Goal: Complete application form

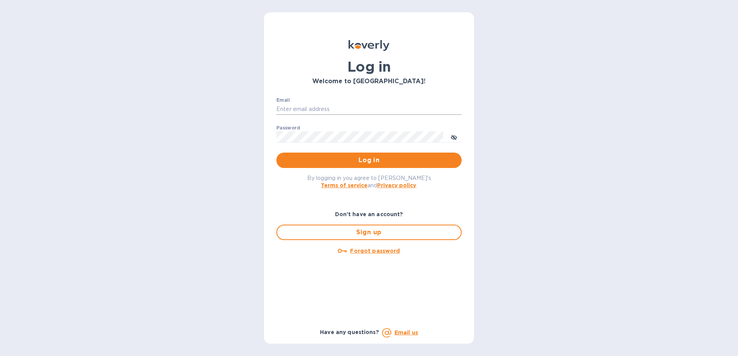
click at [353, 113] on input "Email" at bounding box center [368, 110] width 185 height 12
type input "andreia.sirower@epicbrokers.com"
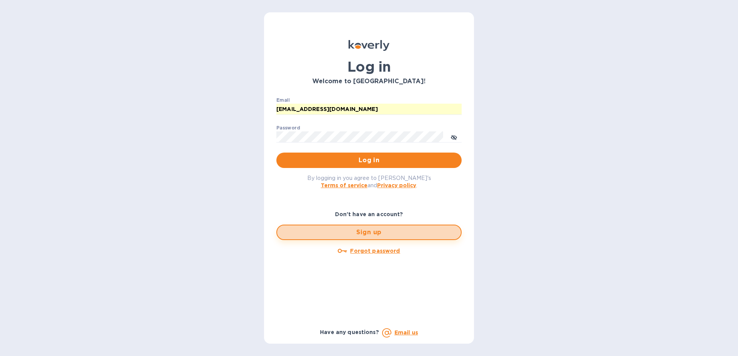
click at [358, 228] on button "Sign up" at bounding box center [368, 232] width 185 height 15
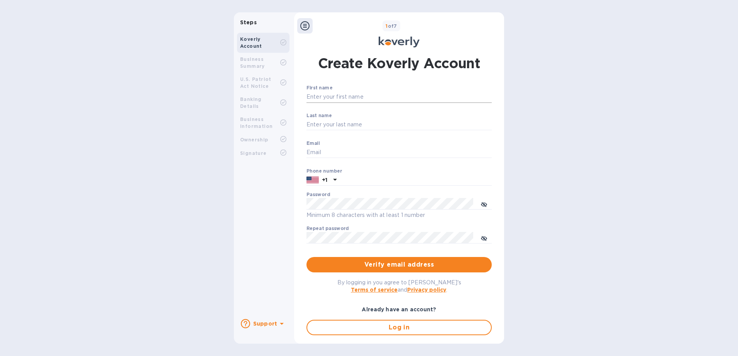
click at [327, 97] on input "First name" at bounding box center [398, 97] width 185 height 12
type input "a"
type input "Andreia"
type input "Sirower"
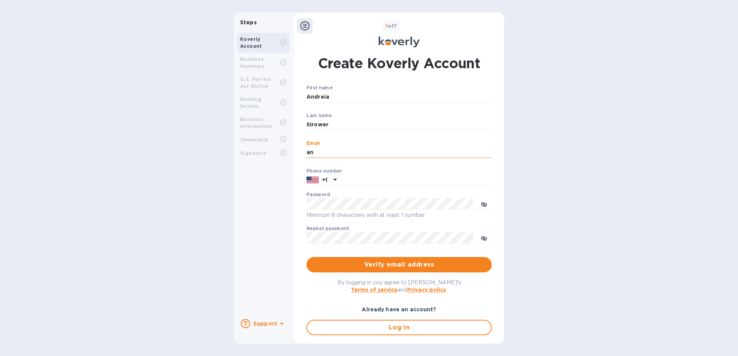
type input "a"
click at [331, 150] on input "Email" at bounding box center [398, 153] width 185 height 12
click at [331, 152] on input "Email" at bounding box center [398, 153] width 185 height 12
type input "andreia.sirower@epicbrokers.com"
click at [351, 180] on input "text" at bounding box center [415, 181] width 152 height 12
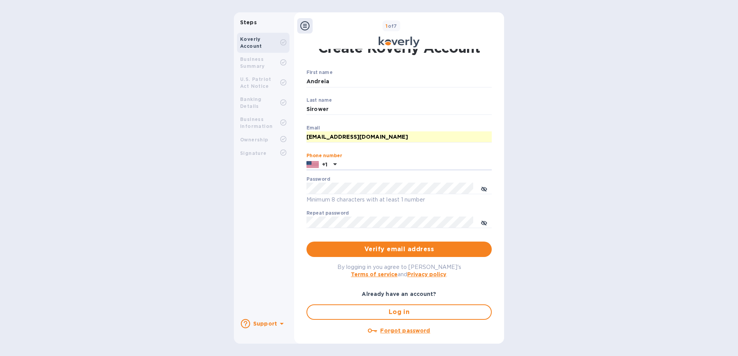
scroll to position [24, 0]
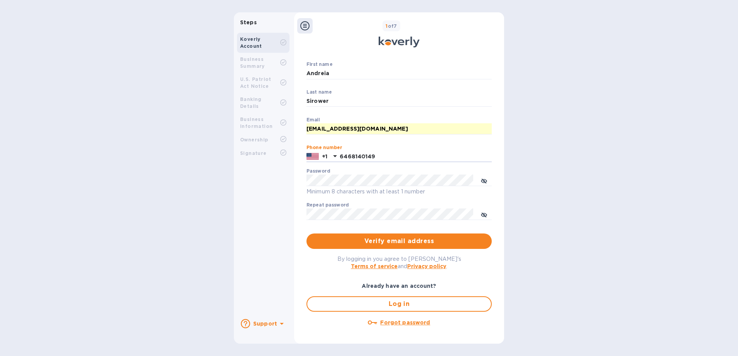
type input "6468140149"
click at [482, 180] on icon "toggle password visibility" at bounding box center [484, 181] width 6 height 6
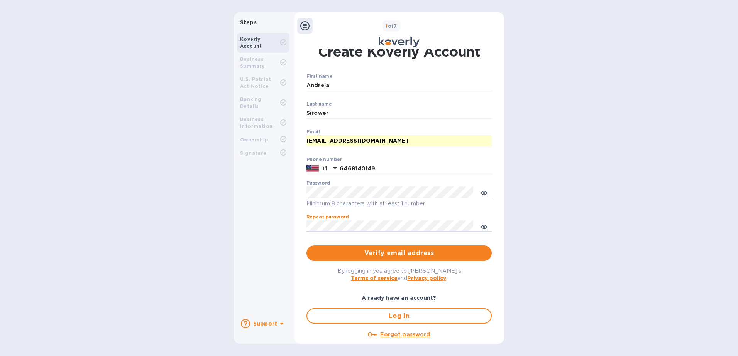
scroll to position [0, 0]
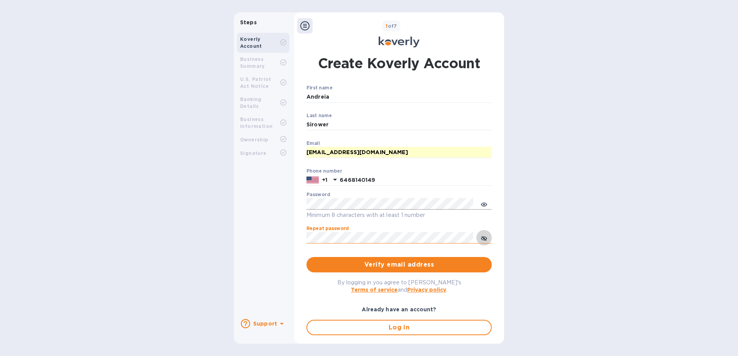
click at [481, 240] on icon "toggle password visibility" at bounding box center [484, 239] width 6 height 4
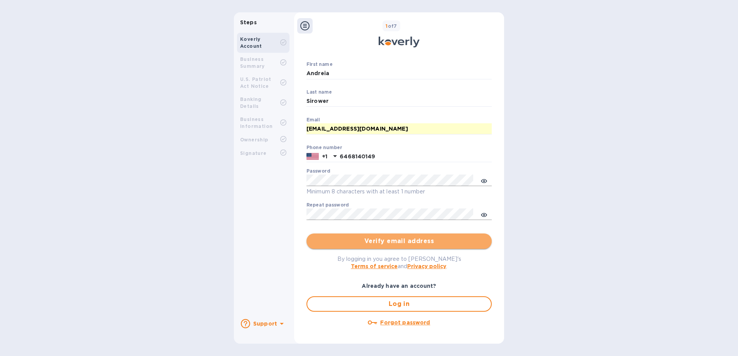
click at [402, 240] on span "Verify email address" at bounding box center [398, 241] width 173 height 9
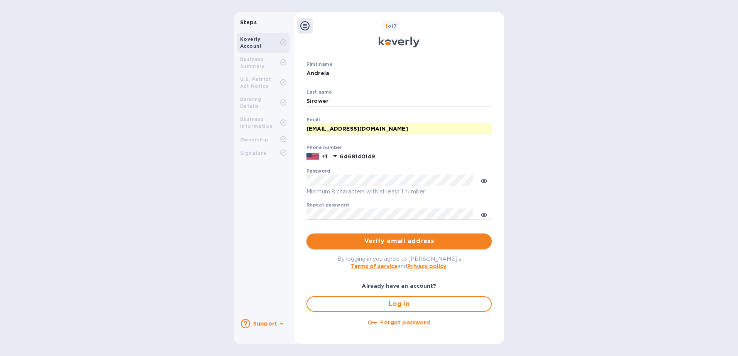
scroll to position [0, 0]
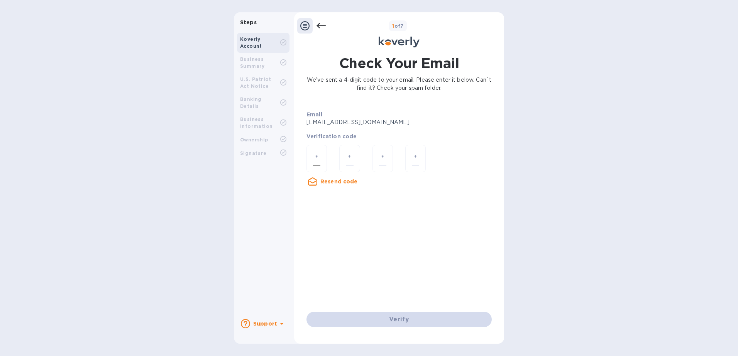
click at [314, 157] on input "number" at bounding box center [316, 159] width 7 height 14
type input "3"
type input "9"
type input "4"
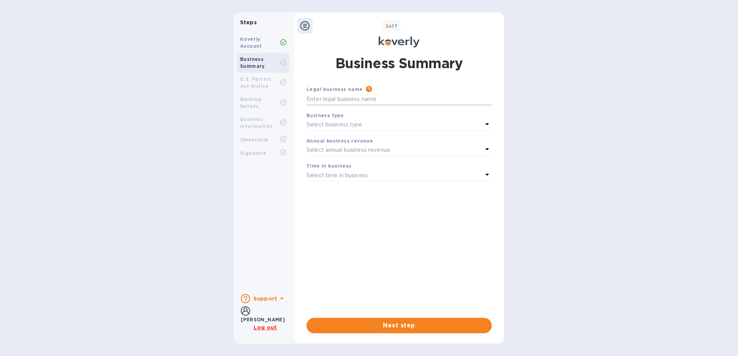
click at [362, 100] on input "text" at bounding box center [398, 100] width 185 height 12
type input "Edgewood Partners Insurance"
click at [372, 122] on div "Select business type" at bounding box center [394, 125] width 176 height 11
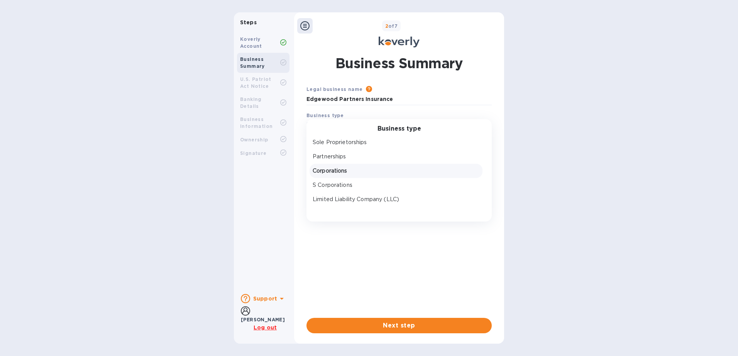
click at [366, 168] on p "Corporations" at bounding box center [395, 171] width 167 height 8
click at [353, 151] on p "Select annual business revenue" at bounding box center [348, 150] width 84 height 8
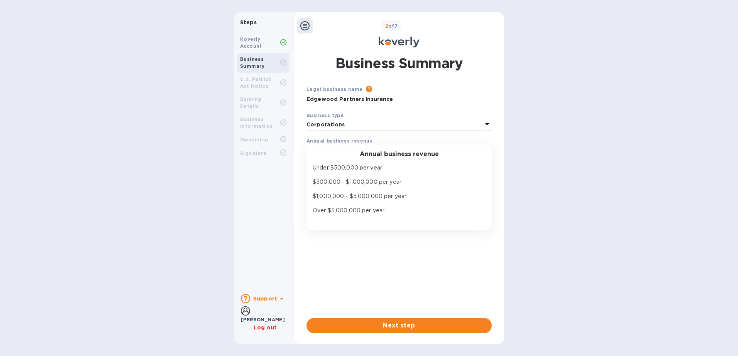
click at [318, 237] on div "Legal business name Please provide the legal name that appears on your SS-4 for…" at bounding box center [398, 195] width 185 height 221
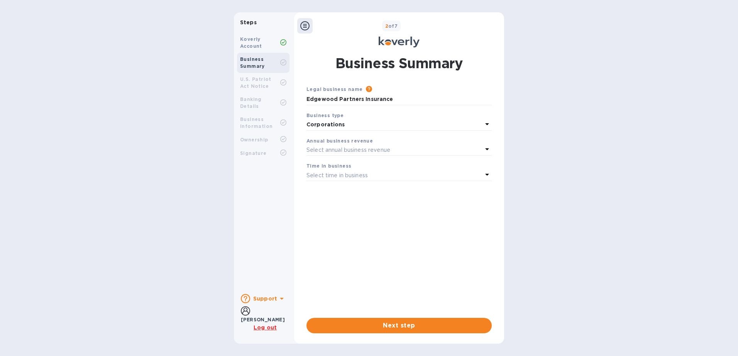
click at [365, 176] on p "Select time in business" at bounding box center [336, 176] width 61 height 8
click at [342, 273] on div "Legal business name Please provide the legal name that appears on your SS-4 for…" at bounding box center [398, 195] width 185 height 221
click at [399, 322] on span "Next step" at bounding box center [398, 325] width 173 height 9
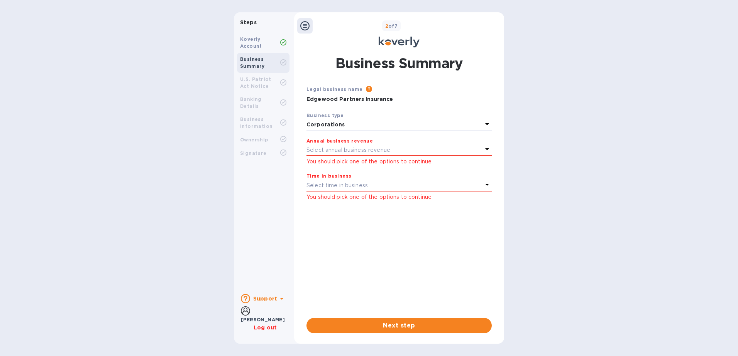
click at [348, 154] on p "Select annual business revenue" at bounding box center [348, 150] width 84 height 8
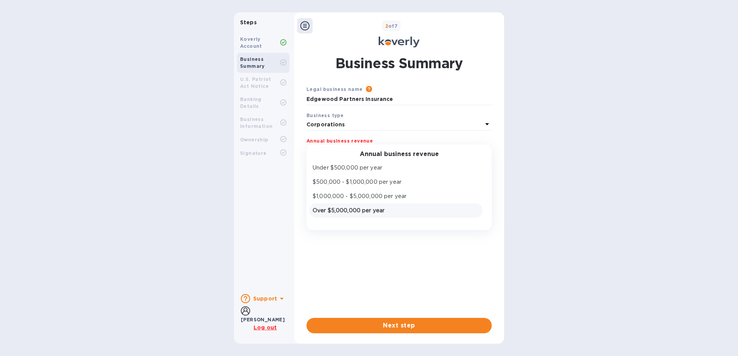
click at [355, 208] on p "Over $5,000,000 per year" at bounding box center [395, 211] width 167 height 8
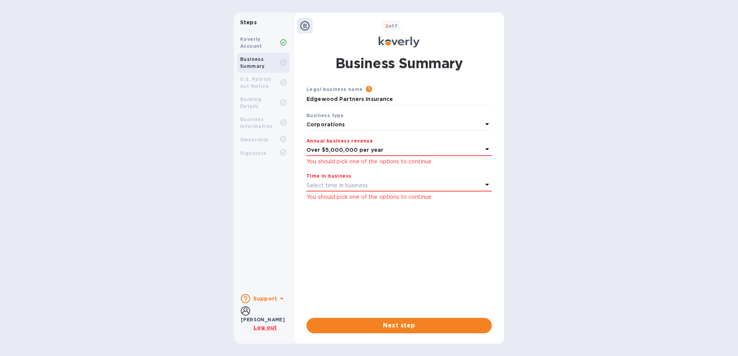
click at [364, 184] on p "Select time in business" at bounding box center [336, 186] width 61 height 8
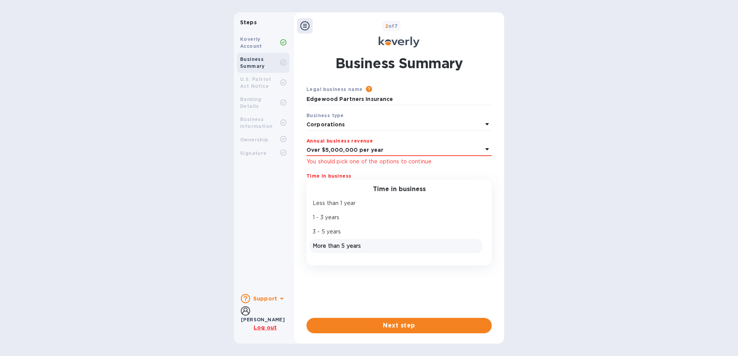
click at [365, 244] on p "More than 5 years" at bounding box center [395, 246] width 167 height 8
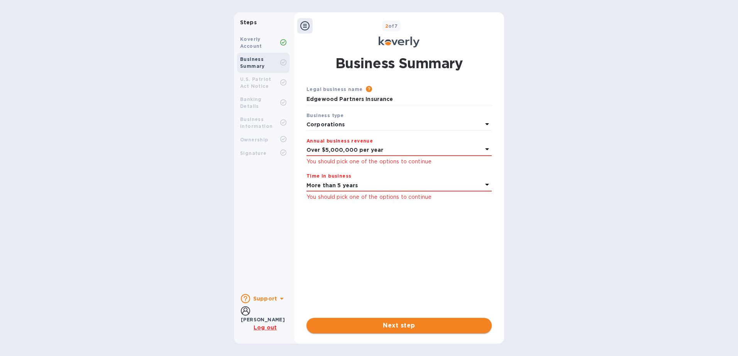
click at [378, 325] on span "Next step" at bounding box center [398, 325] width 173 height 9
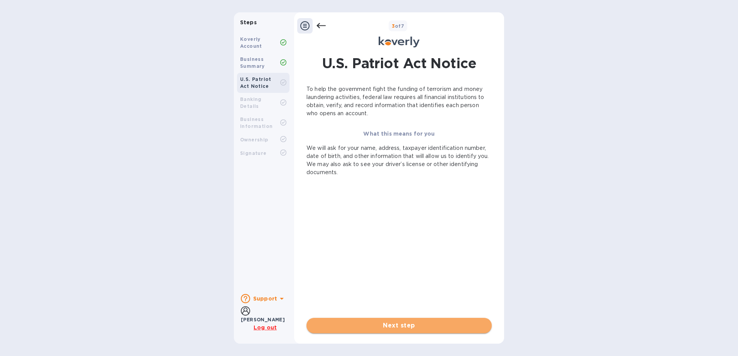
click at [406, 326] on span "Next step" at bounding box center [398, 325] width 173 height 9
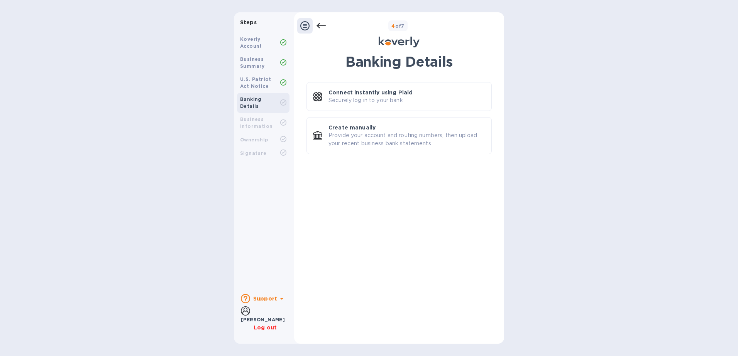
click at [307, 26] on icon at bounding box center [304, 25] width 9 height 9
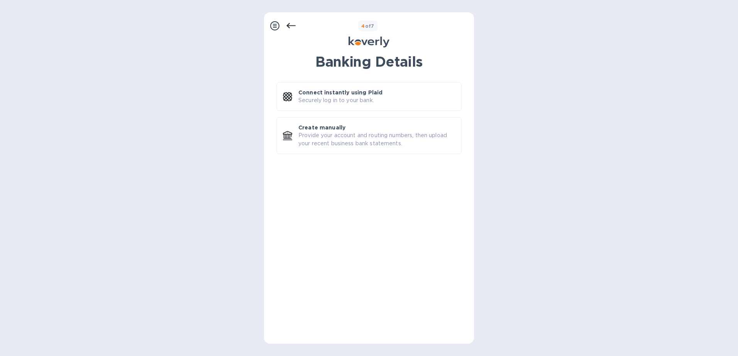
click at [289, 25] on icon at bounding box center [290, 25] width 9 height 9
click at [272, 25] on icon at bounding box center [274, 25] width 9 height 9
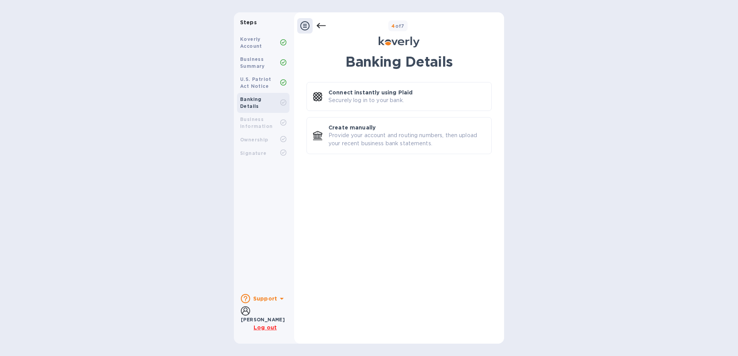
click at [300, 21] on div at bounding box center [304, 25] width 15 height 15
click at [308, 24] on icon at bounding box center [304, 25] width 9 height 9
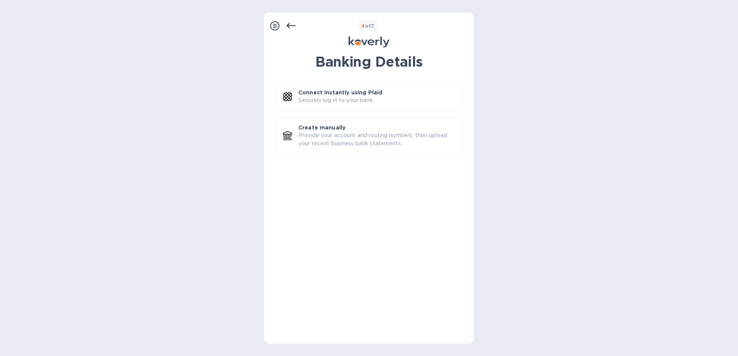
click at [297, 22] on div "4 of 7" at bounding box center [382, 25] width 175 height 11
click at [294, 26] on icon at bounding box center [290, 25] width 9 height 9
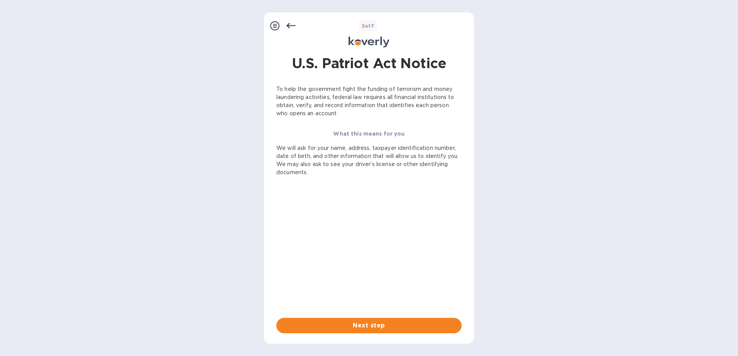
click at [294, 26] on icon at bounding box center [290, 25] width 9 height 9
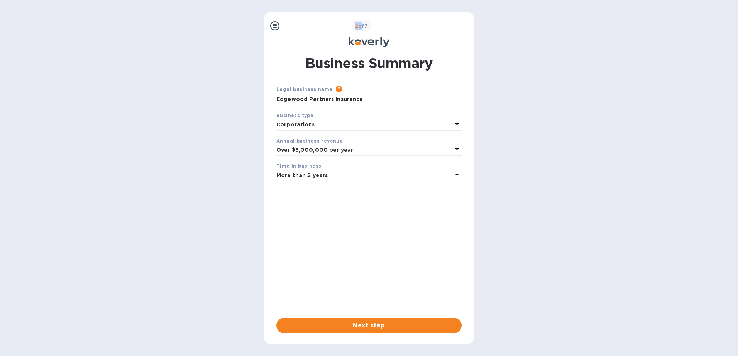
click at [294, 26] on div "2 of 7" at bounding box center [376, 25] width 188 height 11
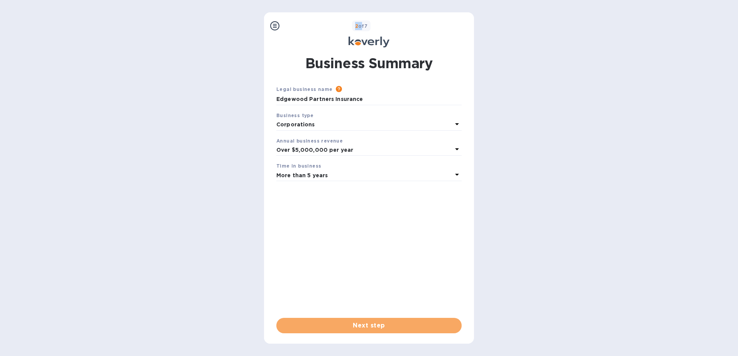
click at [385, 319] on button "Next step" at bounding box center [368, 325] width 185 height 15
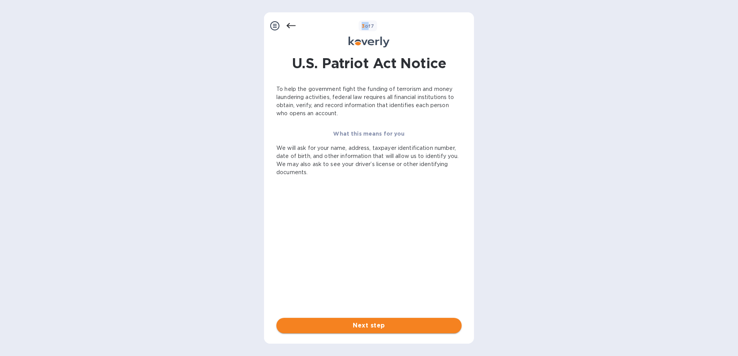
click at [385, 322] on span "Next step" at bounding box center [368, 325] width 173 height 9
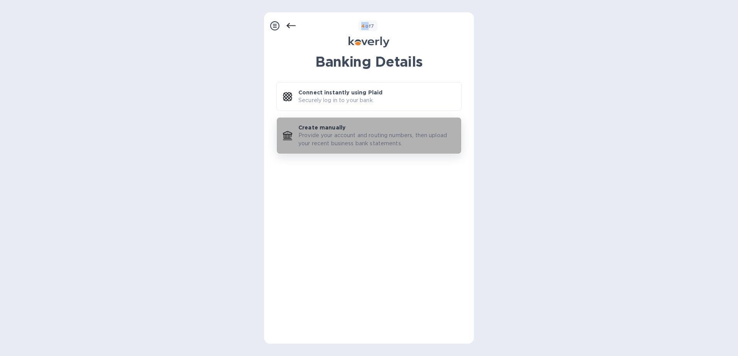
click at [392, 139] on p "Provide your account and routing numbers, then upload your recent business bank…" at bounding box center [376, 140] width 157 height 16
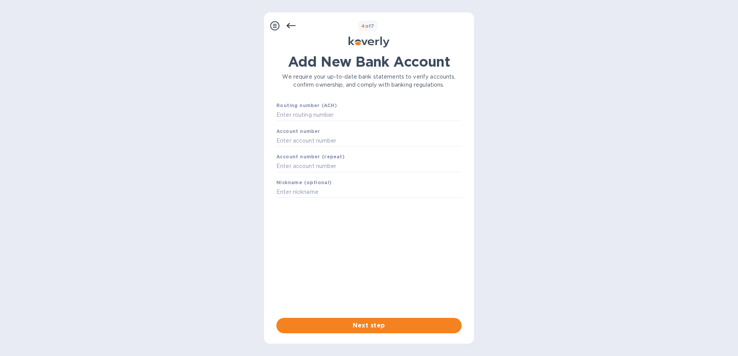
click at [285, 27] on div at bounding box center [281, 25] width 29 height 15
click at [287, 25] on icon at bounding box center [290, 25] width 9 height 5
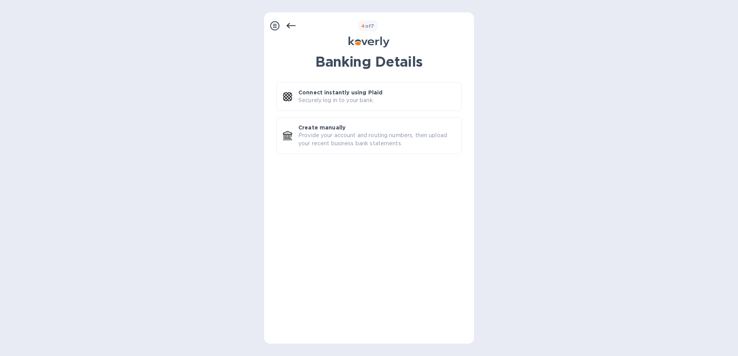
click at [345, 113] on div "Banking Details Connect instantly using Plaid Securely log in to your bank. Cre…" at bounding box center [368, 104] width 185 height 101
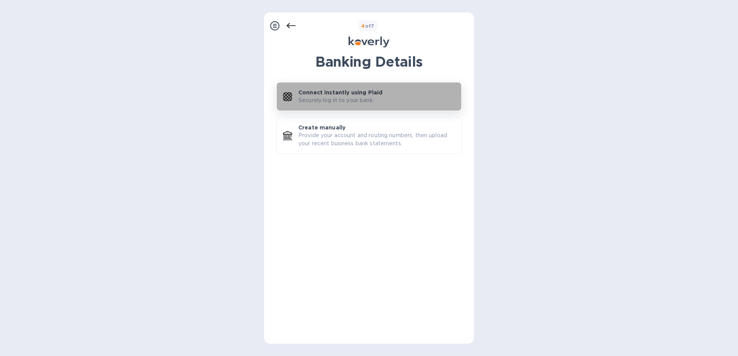
click at [345, 105] on button "Connect instantly using Plaid Securely log in to your bank." at bounding box center [368, 96] width 185 height 29
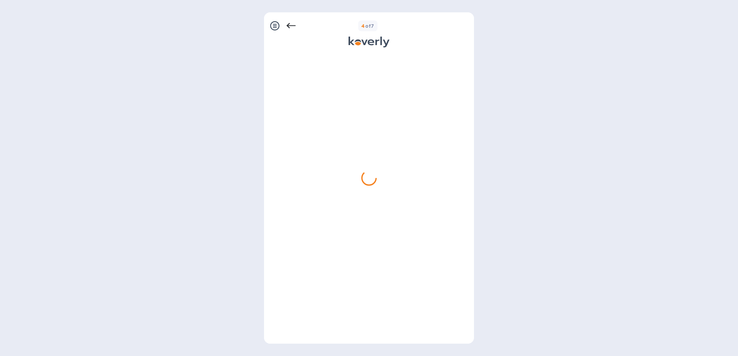
click at [291, 24] on icon at bounding box center [290, 25] width 9 height 9
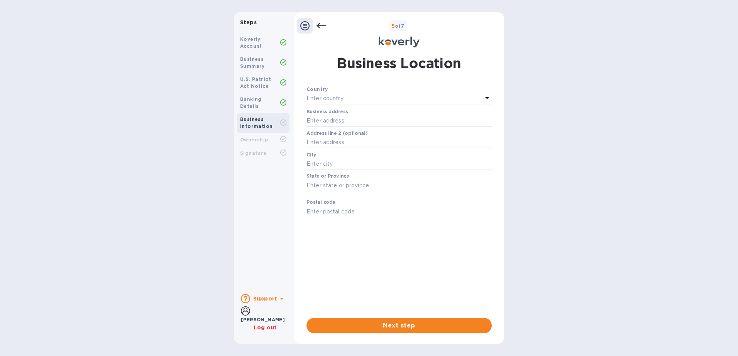
click at [263, 317] on b "[PERSON_NAME]" at bounding box center [263, 320] width 44 height 6
click at [323, 26] on icon at bounding box center [320, 25] width 9 height 5
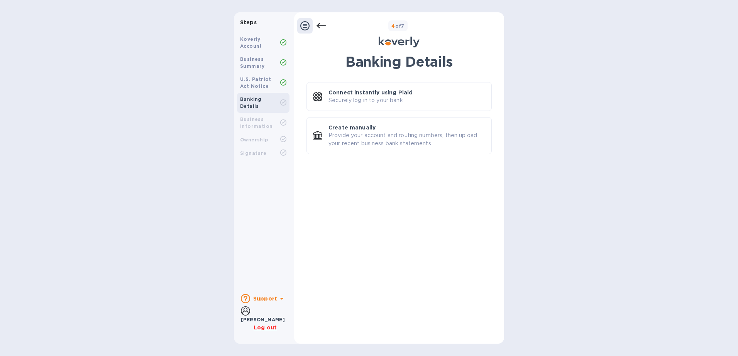
click at [323, 26] on icon at bounding box center [320, 25] width 9 height 5
click at [321, 24] on icon at bounding box center [320, 25] width 9 height 9
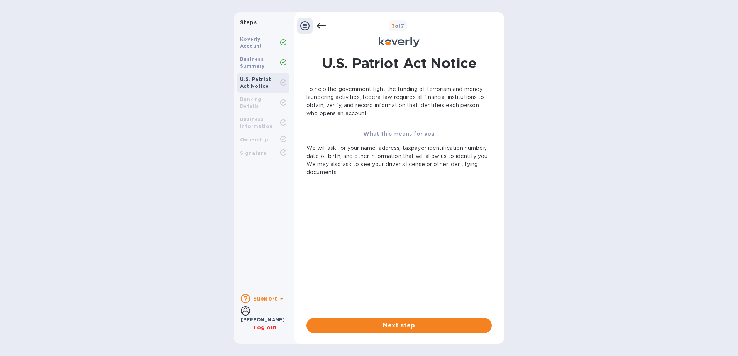
click at [321, 24] on icon at bounding box center [320, 25] width 9 height 9
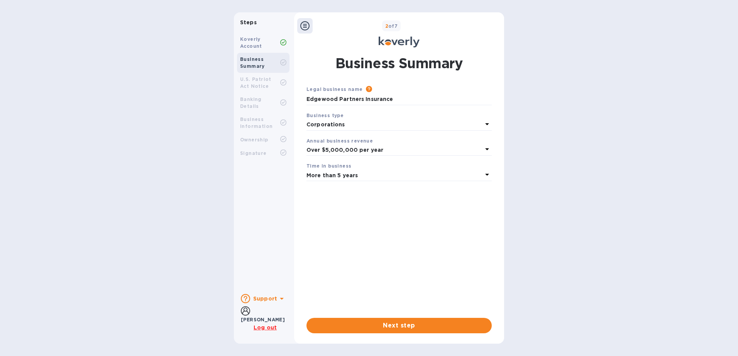
click at [318, 25] on div "2 of 7" at bounding box center [406, 25] width 188 height 11
click at [316, 25] on div "2 of 7" at bounding box center [406, 25] width 188 height 11
click at [306, 26] on icon at bounding box center [304, 25] width 9 height 9
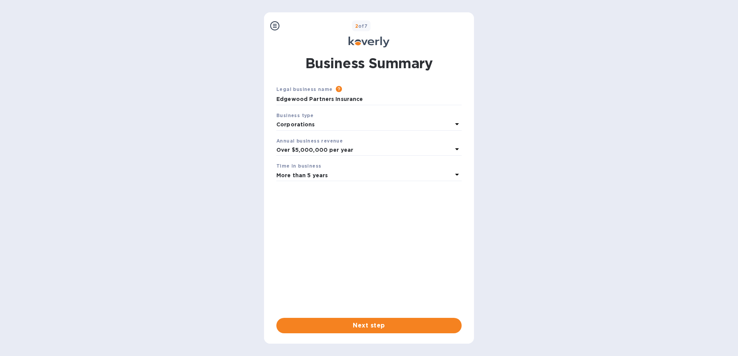
click at [279, 26] on div at bounding box center [274, 25] width 15 height 15
click at [275, 29] on icon at bounding box center [274, 25] width 9 height 9
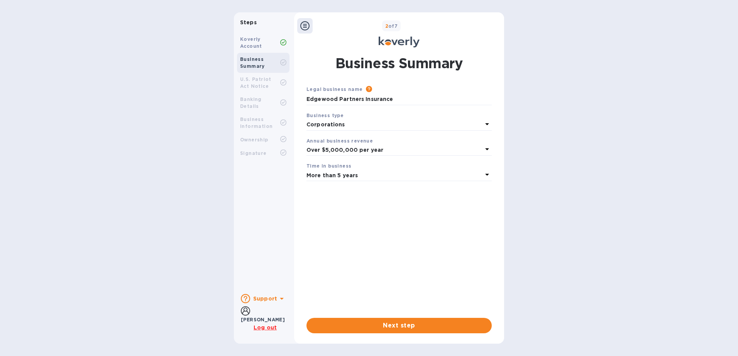
click at [257, 44] on b "Koverly Account" at bounding box center [251, 42] width 22 height 13
click at [272, 50] on div "Koverly Account" at bounding box center [263, 43] width 52 height 20
click at [265, 300] on b "Support" at bounding box center [265, 299] width 24 height 6
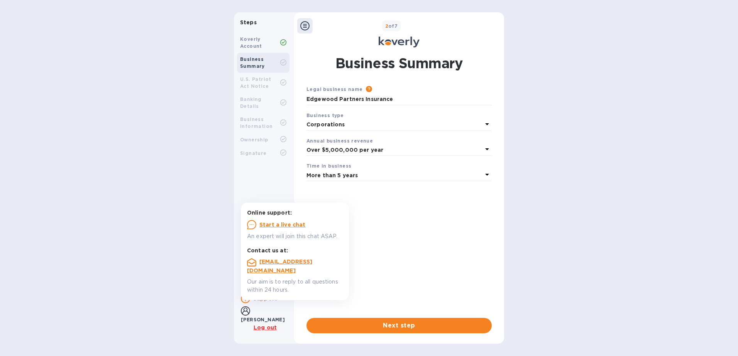
click at [423, 219] on div "Legal business name Please provide the legal name that appears on your SS-4 for…" at bounding box center [398, 195] width 185 height 221
click at [369, 226] on div "Legal business name Please provide the legal name that appears on your SS-4 for…" at bounding box center [398, 195] width 185 height 221
click at [282, 225] on u "Start a live chat" at bounding box center [282, 225] width 46 height 6
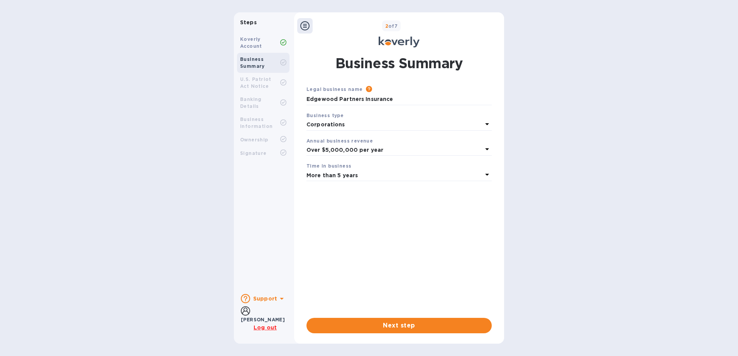
click at [280, 302] on icon at bounding box center [281, 298] width 9 height 9
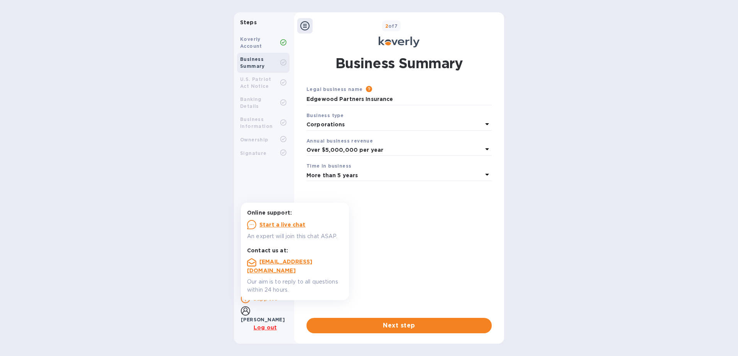
click at [280, 302] on icon at bounding box center [281, 298] width 9 height 9
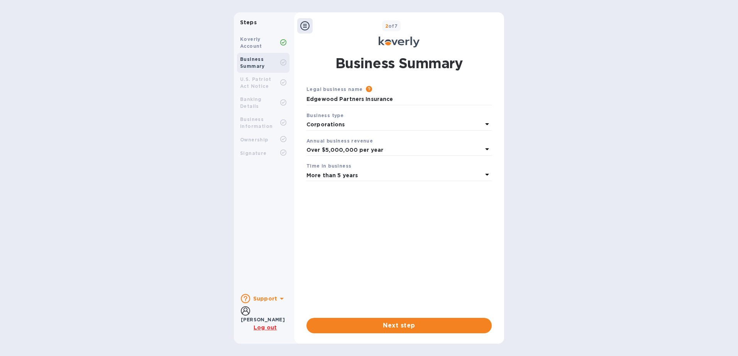
click at [267, 316] on div "[PERSON_NAME]" at bounding box center [263, 320] width 44 height 8
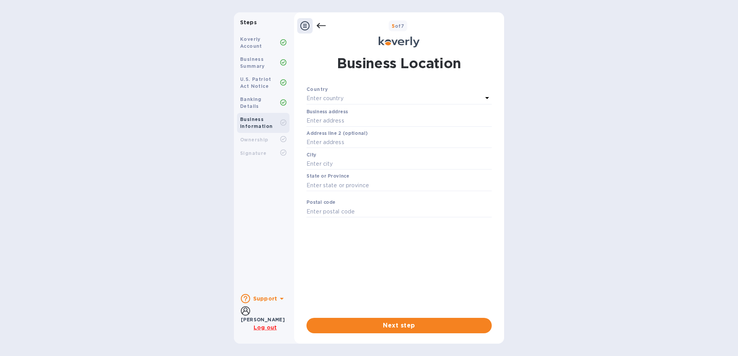
click at [319, 24] on icon at bounding box center [320, 25] width 9 height 9
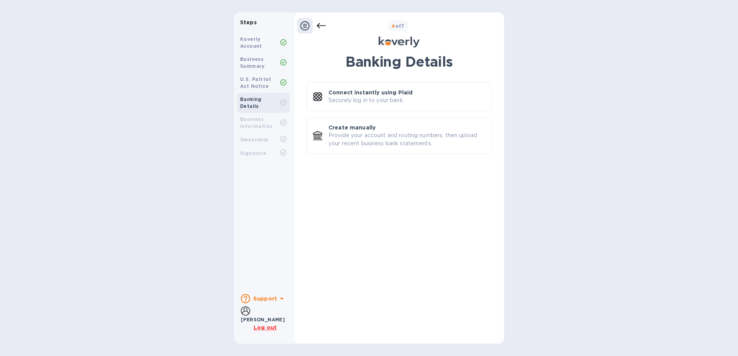
click at [319, 24] on icon at bounding box center [320, 25] width 9 height 5
click at [319, 25] on icon at bounding box center [320, 25] width 9 height 9
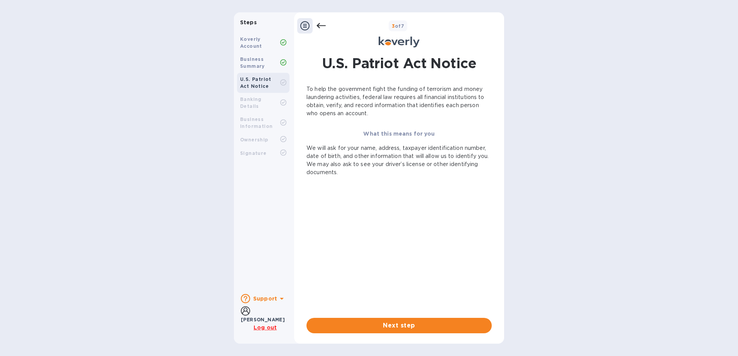
click at [319, 25] on icon at bounding box center [320, 25] width 9 height 9
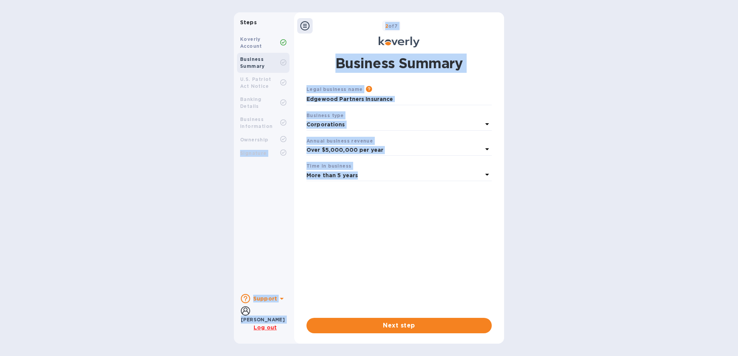
drag, startPoint x: 360, startPoint y: 174, endPoint x: 236, endPoint y: 182, distance: 124.1
click at [236, 182] on div "Steps Koverly Account Business Summary U.S. Patriot Act Notice Banking Details …" at bounding box center [369, 178] width 270 height 332
drag, startPoint x: 236, startPoint y: 182, endPoint x: 326, endPoint y: 177, distance: 90.5
click at [326, 177] on b "More than 5 years" at bounding box center [331, 175] width 51 height 6
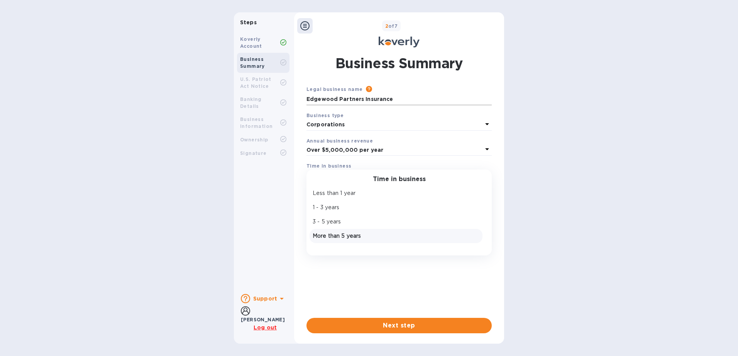
click at [377, 98] on input "Edgewood Partners Insurance" at bounding box center [398, 100] width 185 height 12
drag, startPoint x: 394, startPoint y: 99, endPoint x: 306, endPoint y: 113, distance: 89.2
click at [329, 109] on div "Legal business name Please provide the legal name that appears on your SS-4 for…" at bounding box center [398, 133] width 191 height 102
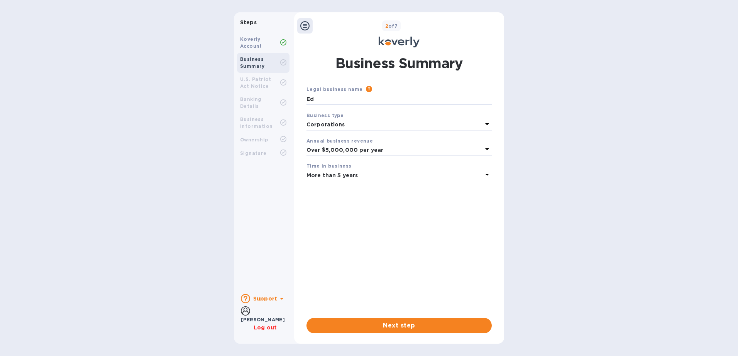
type input "E"
click at [338, 125] on b "Corporations" at bounding box center [325, 125] width 39 height 6
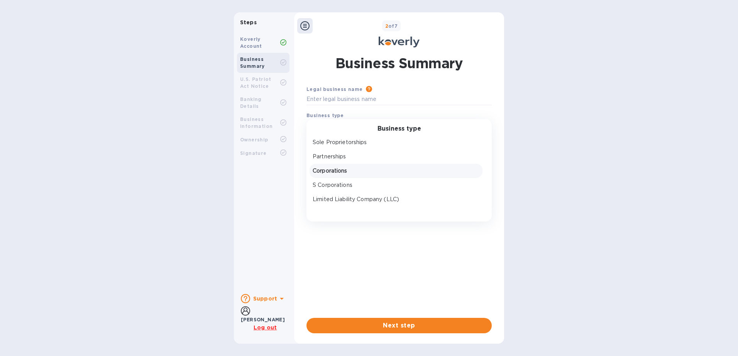
click at [344, 129] on div "Business type" at bounding box center [399, 128] width 167 height 7
click at [401, 130] on h3 "Business type" at bounding box center [399, 128] width 44 height 7
click at [343, 205] on p "Other" at bounding box center [395, 202] width 167 height 8
click at [394, 169] on p "Over $5,000,000 per year" at bounding box center [394, 172] width 176 height 8
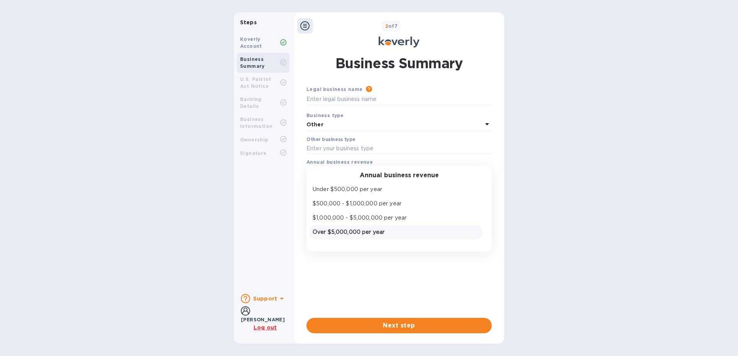
click at [342, 178] on div "Annual business revenue" at bounding box center [399, 175] width 167 height 7
click at [342, 241] on div "Annual business revenue Under $500,000 per year $500,000 - $1,000,000 per year …" at bounding box center [398, 209] width 185 height 86
click at [344, 186] on p "Under $500,000 per year" at bounding box center [395, 190] width 167 height 8
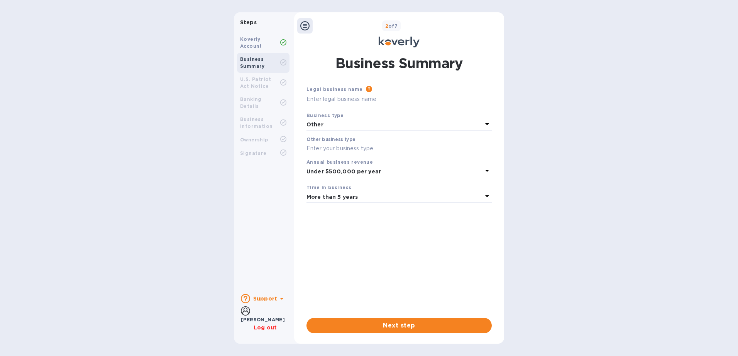
click at [347, 197] on b "More than 5 years" at bounding box center [331, 197] width 51 height 6
click at [340, 220] on div "Less than 1 year" at bounding box center [396, 214] width 170 height 11
click at [268, 297] on b "Support" at bounding box center [265, 299] width 24 height 6
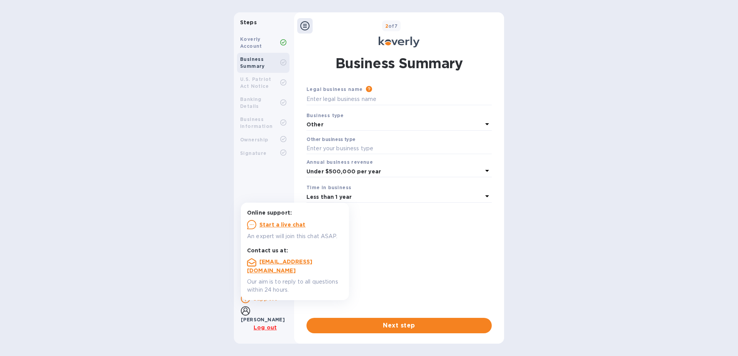
click at [292, 225] on u "Start a live chat" at bounding box center [282, 225] width 46 height 6
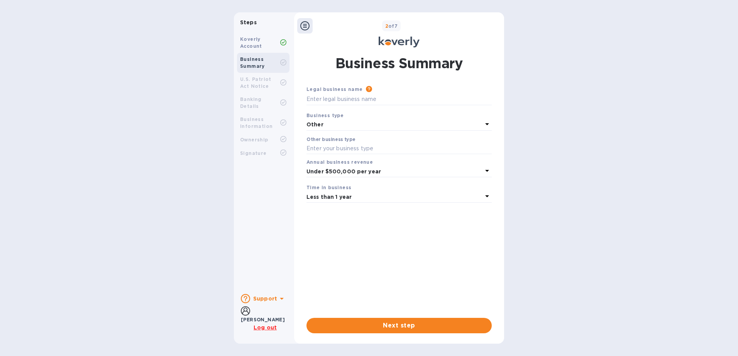
drag, startPoint x: 255, startPoint y: 22, endPoint x: 297, endPoint y: 18, distance: 42.3
click at [255, 24] on b "Steps" at bounding box center [248, 22] width 17 height 6
click at [269, 328] on u "Log out" at bounding box center [264, 328] width 23 height 6
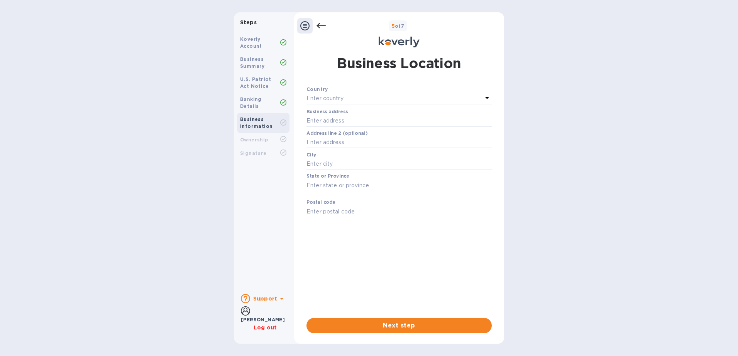
click at [270, 298] on b "Support" at bounding box center [265, 299] width 24 height 6
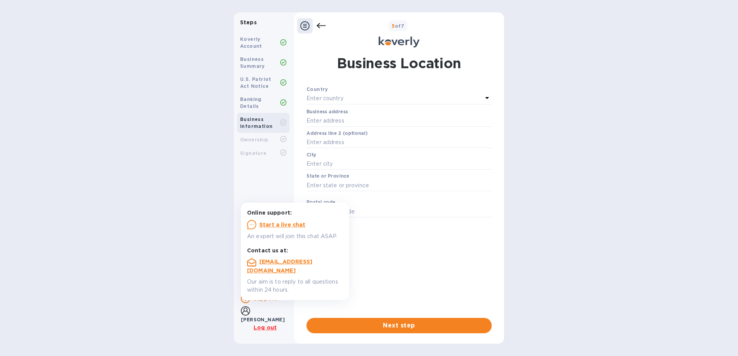
click at [274, 225] on u "Start a live chat" at bounding box center [282, 225] width 46 height 6
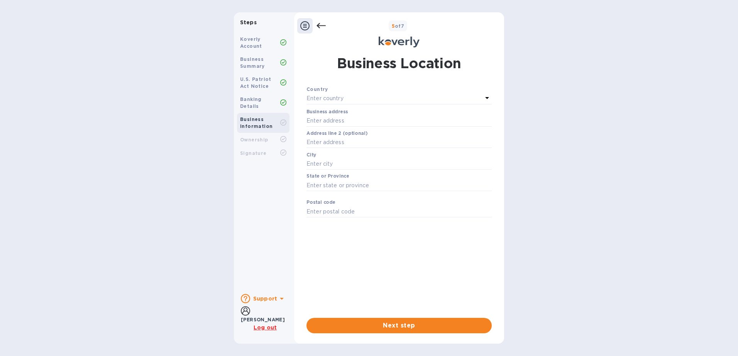
click at [320, 24] on icon at bounding box center [320, 25] width 9 height 9
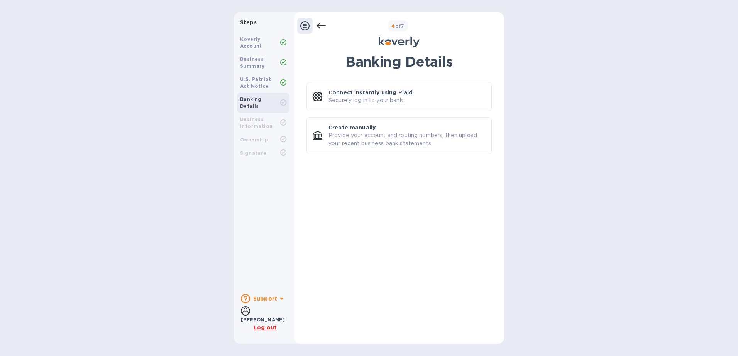
click at [319, 26] on icon at bounding box center [320, 25] width 9 height 9
click at [321, 25] on icon at bounding box center [320, 25] width 9 height 9
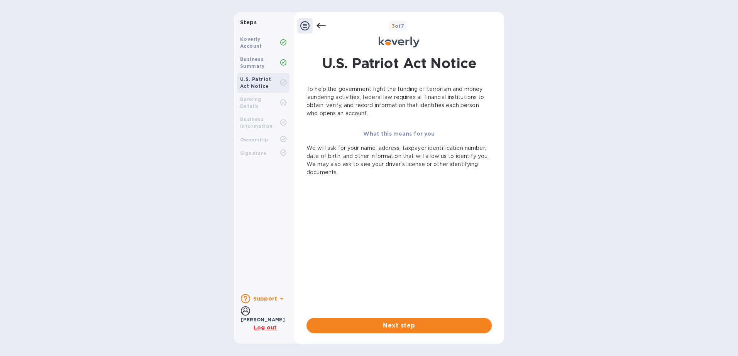
click at [321, 25] on icon at bounding box center [320, 25] width 9 height 9
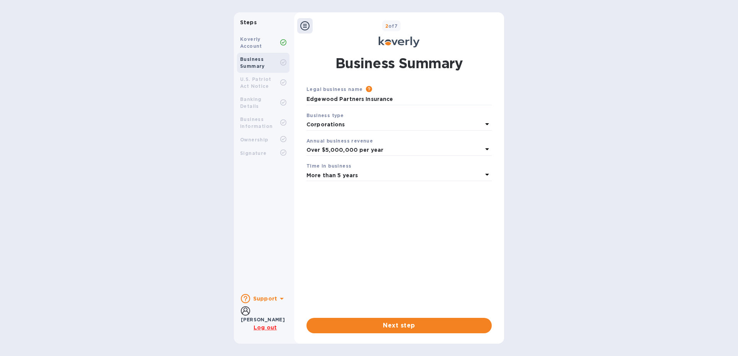
click at [341, 125] on b "Corporations" at bounding box center [325, 125] width 39 height 6
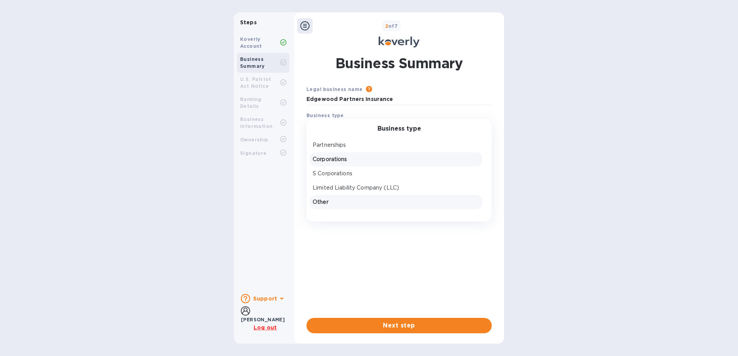
click at [333, 201] on p "Other" at bounding box center [395, 202] width 167 height 8
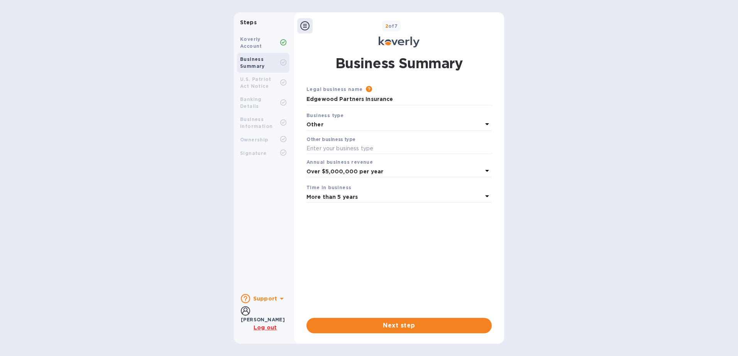
click at [341, 196] on b "More than 5 years" at bounding box center [331, 197] width 51 height 6
click at [339, 213] on p "Less than 1 year" at bounding box center [395, 215] width 167 height 8
click at [341, 179] on div "Annual business revenue Over $5,000,000 per year" at bounding box center [398, 167] width 191 height 25
click at [342, 171] on b "Over $5,000,000 per year" at bounding box center [344, 172] width 77 height 6
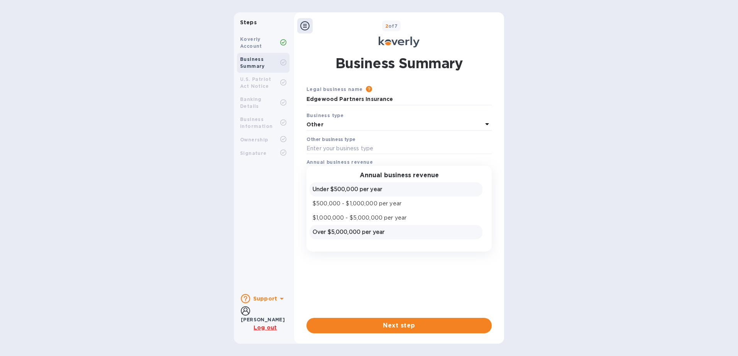
click at [341, 187] on p "Under $500,000 per year" at bounding box center [395, 190] width 167 height 8
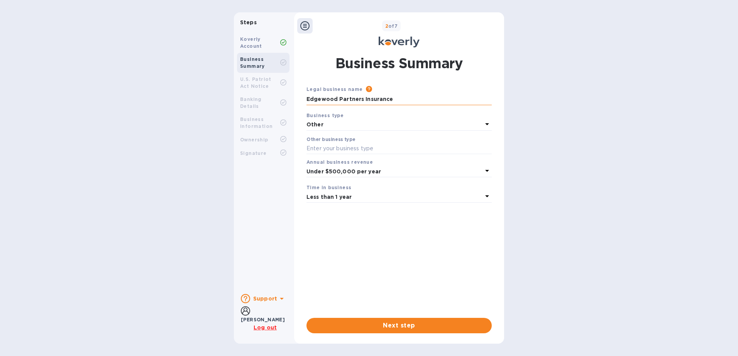
drag, startPoint x: 330, startPoint y: 101, endPoint x: 334, endPoint y: 99, distance: 4.0
click at [330, 100] on input "Edgewood Partners Insurance" at bounding box center [398, 100] width 185 height 12
drag, startPoint x: 401, startPoint y: 103, endPoint x: 214, endPoint y: 102, distance: 187.1
click at [219, 103] on div "Steps Koverly Account Business Summary U.S. Patriot Act Notice Banking Details …" at bounding box center [369, 178] width 738 height 332
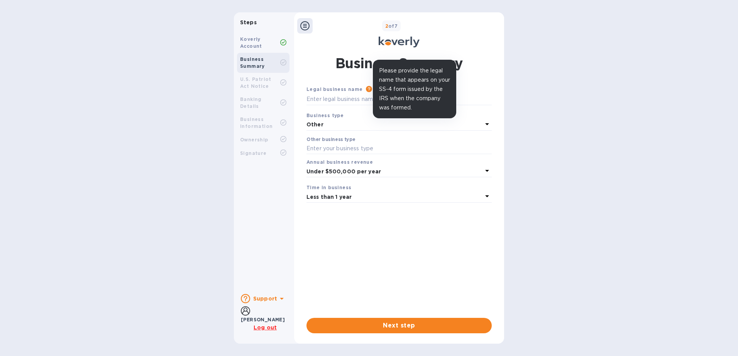
click at [366, 90] on icon at bounding box center [369, 89] width 6 height 6
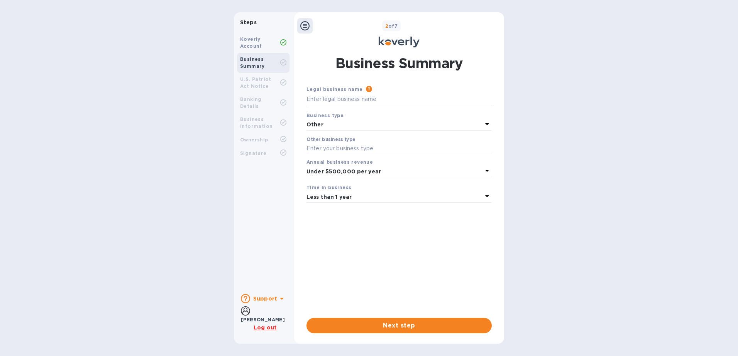
click at [369, 102] on input "text" at bounding box center [398, 100] width 185 height 12
type input "NONE"
click at [390, 325] on span "Next step" at bounding box center [398, 325] width 173 height 9
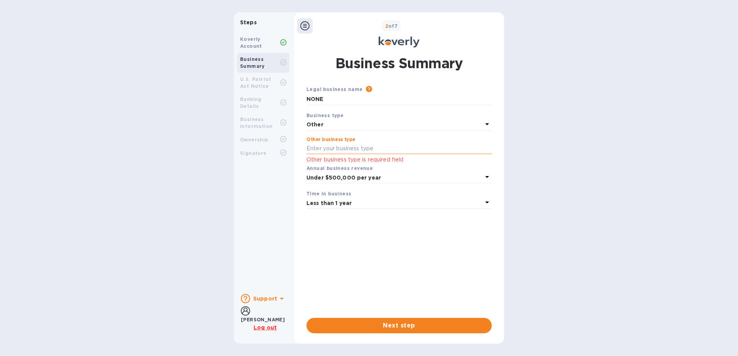
click at [356, 151] on input "text" at bounding box center [398, 149] width 185 height 12
click at [355, 146] on input "text" at bounding box center [398, 149] width 185 height 12
click at [361, 153] on input "text" at bounding box center [398, 149] width 185 height 12
type input "o"
click at [321, 139] on label "Other business type" at bounding box center [330, 139] width 49 height 5
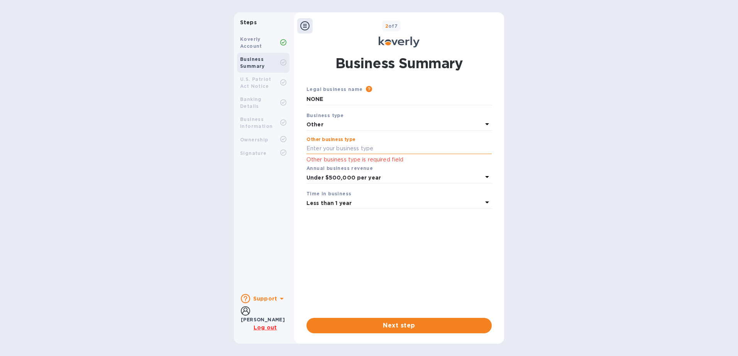
click at [324, 148] on input "text" at bounding box center [398, 149] width 185 height 12
click at [332, 165] on div "Annual business revenue" at bounding box center [398, 168] width 185 height 8
click at [334, 159] on p "Other business type is required field" at bounding box center [398, 159] width 185 height 9
click at [334, 150] on input "text" at bounding box center [398, 149] width 185 height 12
type input "NONE"
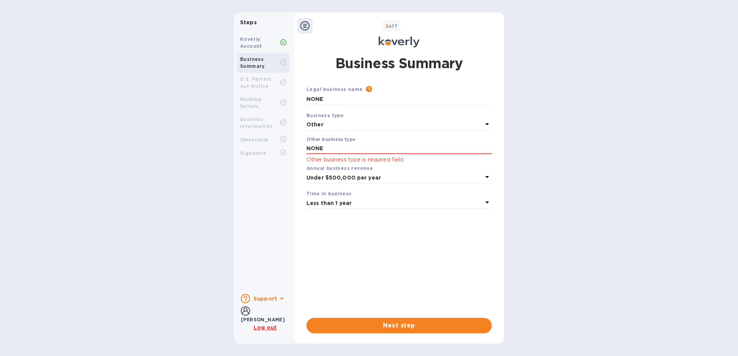
click at [336, 172] on div "Annual business revenue" at bounding box center [398, 168] width 185 height 8
click at [336, 179] on b "Under $500,000 per year" at bounding box center [343, 178] width 74 height 6
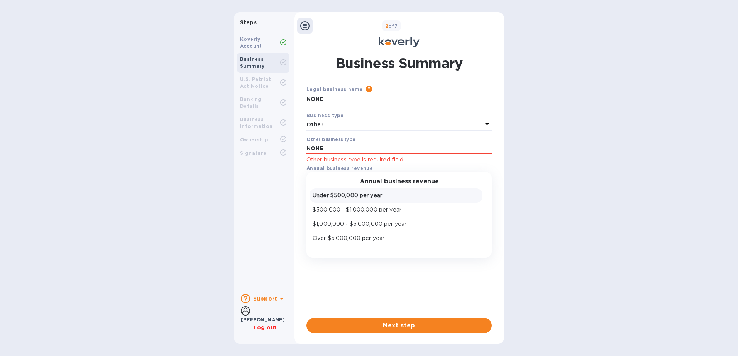
click at [326, 178] on div "Annual business revenue Under $500,000 per year $500,000 - $1,000,000 per year …" at bounding box center [398, 215] width 185 height 86
click at [318, 239] on p "Over $5,000,000 per year" at bounding box center [395, 239] width 167 height 8
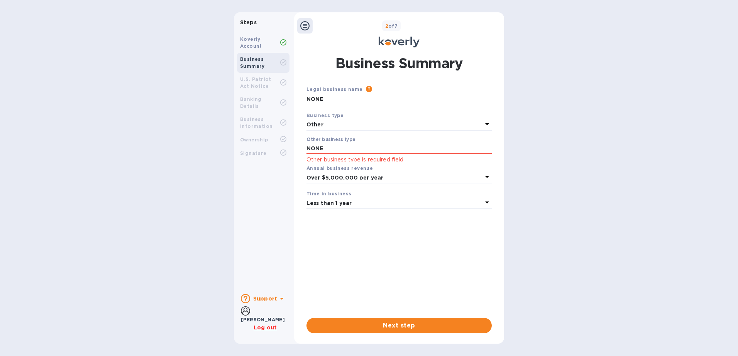
click at [335, 179] on b "Over $5,000,000 per year" at bounding box center [344, 178] width 77 height 6
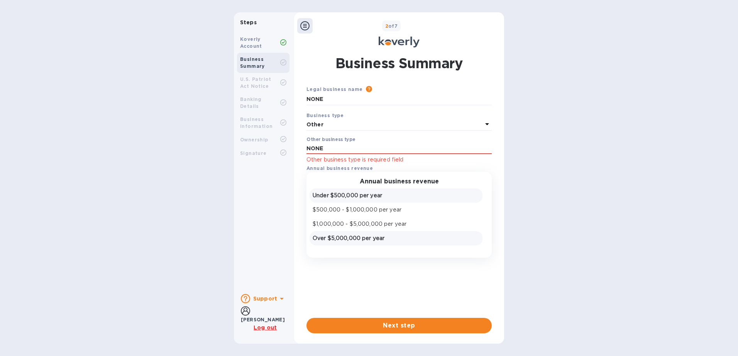
click at [334, 197] on p "Under $500,000 per year" at bounding box center [395, 196] width 167 height 8
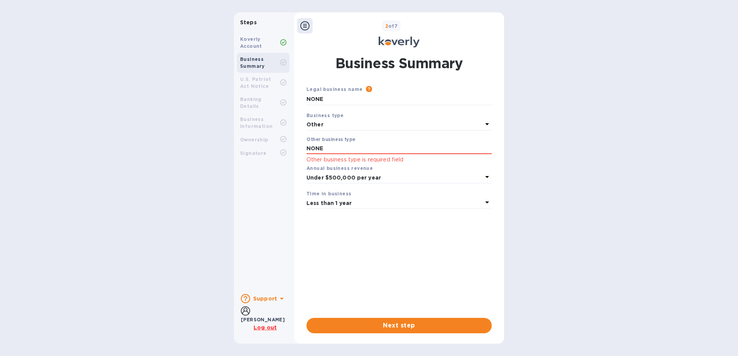
click at [333, 262] on div "Legal business name Please provide the legal name that appears on your SS-4 for…" at bounding box center [398, 195] width 185 height 221
click at [382, 324] on span "Next step" at bounding box center [398, 325] width 173 height 9
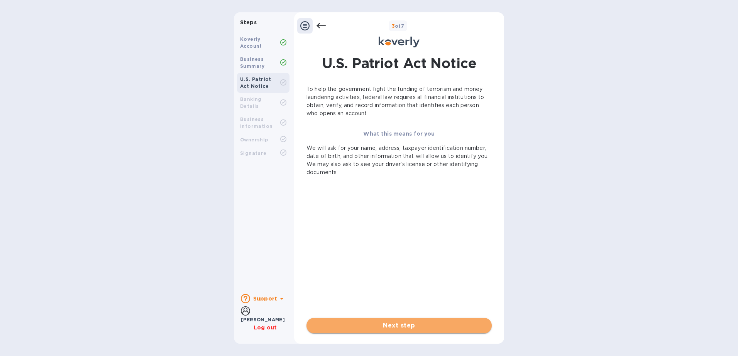
click at [381, 329] on span "Next step" at bounding box center [398, 325] width 173 height 9
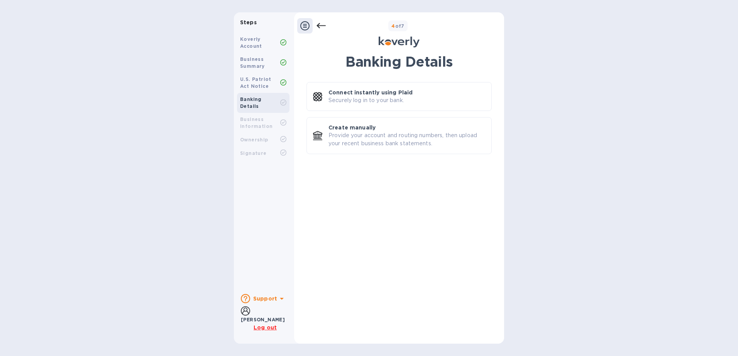
click at [322, 24] on icon at bounding box center [320, 25] width 9 height 9
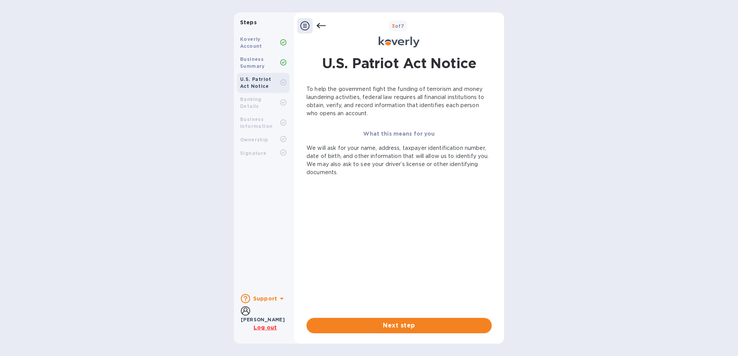
click at [322, 24] on icon at bounding box center [320, 25] width 9 height 9
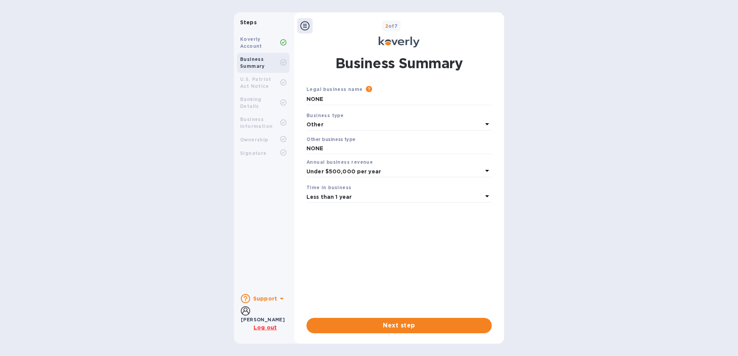
click at [322, 24] on div "2 of 7" at bounding box center [406, 25] width 188 height 11
drag, startPoint x: 321, startPoint y: 25, endPoint x: 302, endPoint y: 35, distance: 21.1
click at [320, 26] on div "2 of 7" at bounding box center [406, 25] width 188 height 11
click at [279, 41] on div "Koverly Account" at bounding box center [260, 43] width 40 height 14
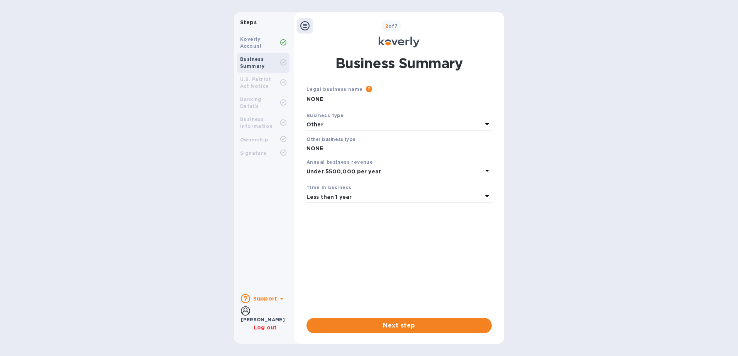
click at [279, 42] on div "Koverly Account" at bounding box center [260, 43] width 40 height 14
click at [258, 43] on b "Koverly Account" at bounding box center [251, 42] width 22 height 13
click at [270, 325] on u "Log out" at bounding box center [264, 328] width 23 height 6
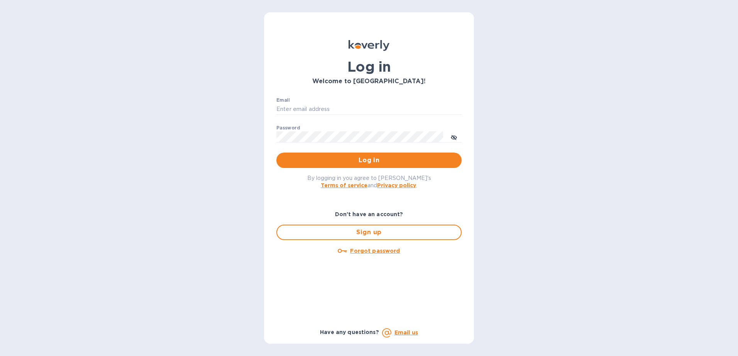
type input "[EMAIL_ADDRESS][DOMAIN_NAME]"
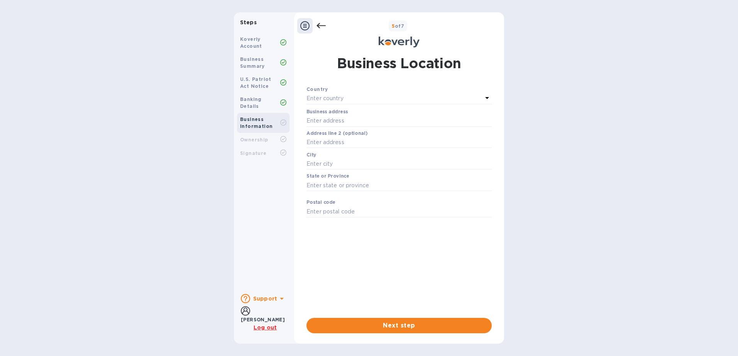
click at [274, 302] on b "Support" at bounding box center [265, 299] width 24 height 6
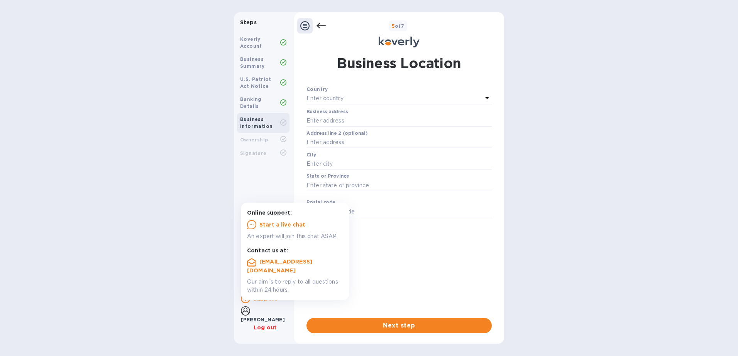
click at [269, 227] on u "Start a live chat" at bounding box center [282, 225] width 46 height 6
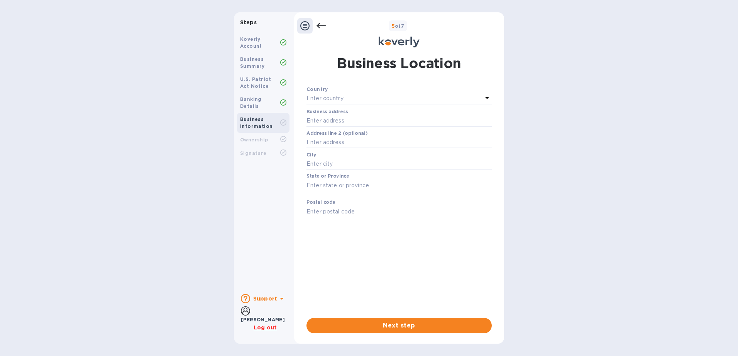
click at [268, 299] on b "Support" at bounding box center [265, 299] width 24 height 6
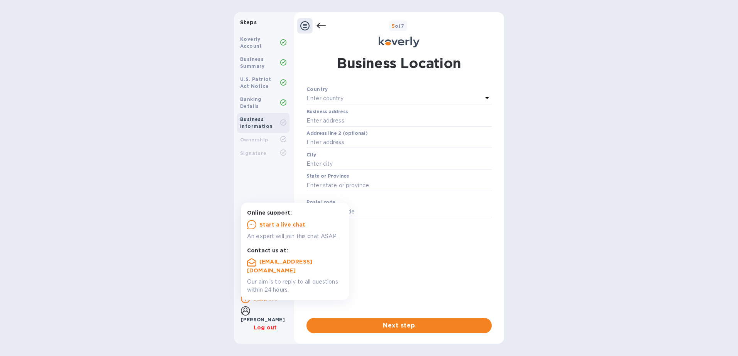
click at [269, 223] on u "Start a live chat" at bounding box center [282, 225] width 46 height 6
